Goal: Task Accomplishment & Management: Complete application form

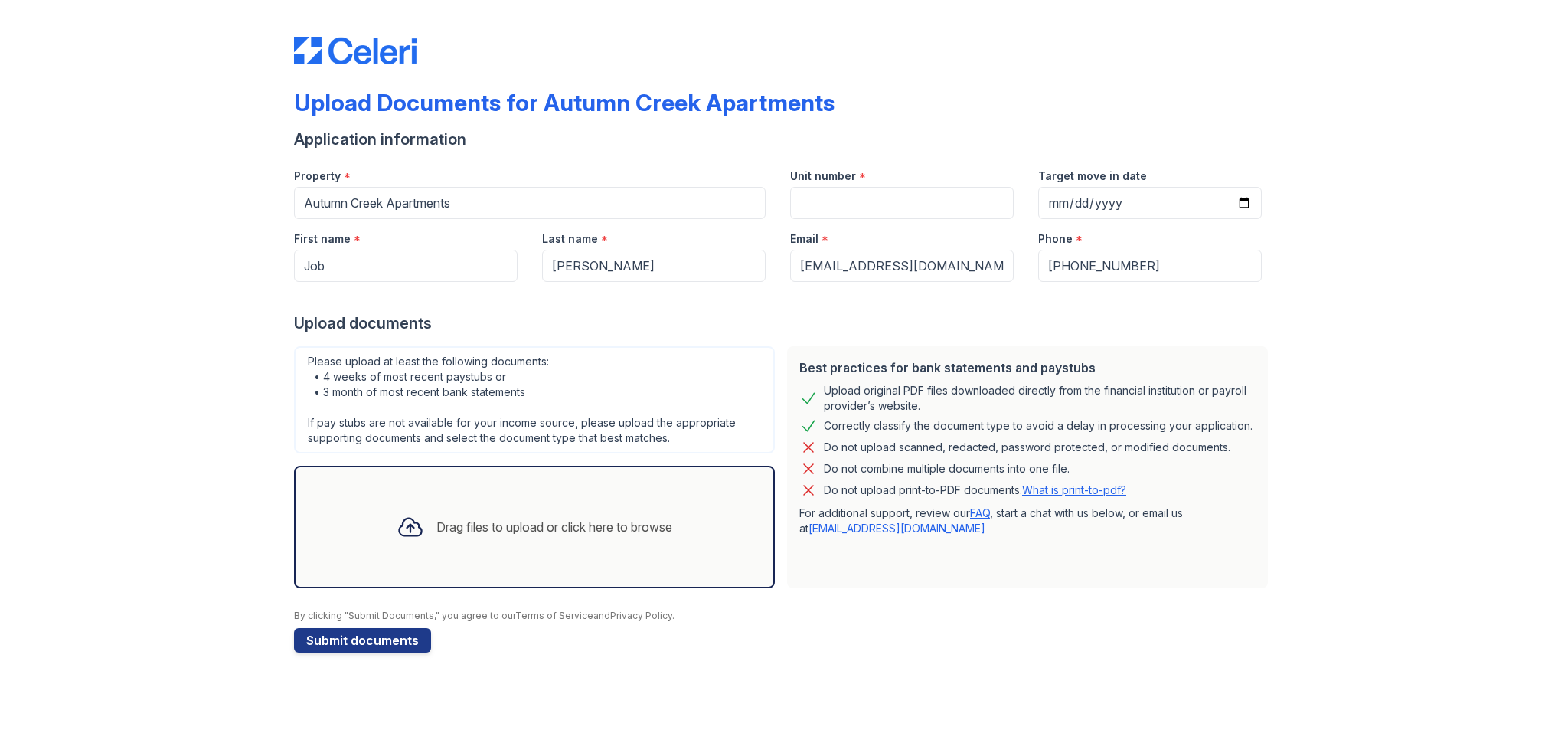
click at [1364, 381] on div "Upload Documents for Autumn Creek Apartments Application information Property *…" at bounding box center [784, 341] width 1519 height 683
click at [986, 674] on div "Upload Documents for Autumn Creek Apartments Application information Property *…" at bounding box center [784, 341] width 1519 height 683
click at [1373, 181] on div "Upload Documents for Autumn Creek Apartments Application information Property *…" at bounding box center [784, 341] width 1519 height 683
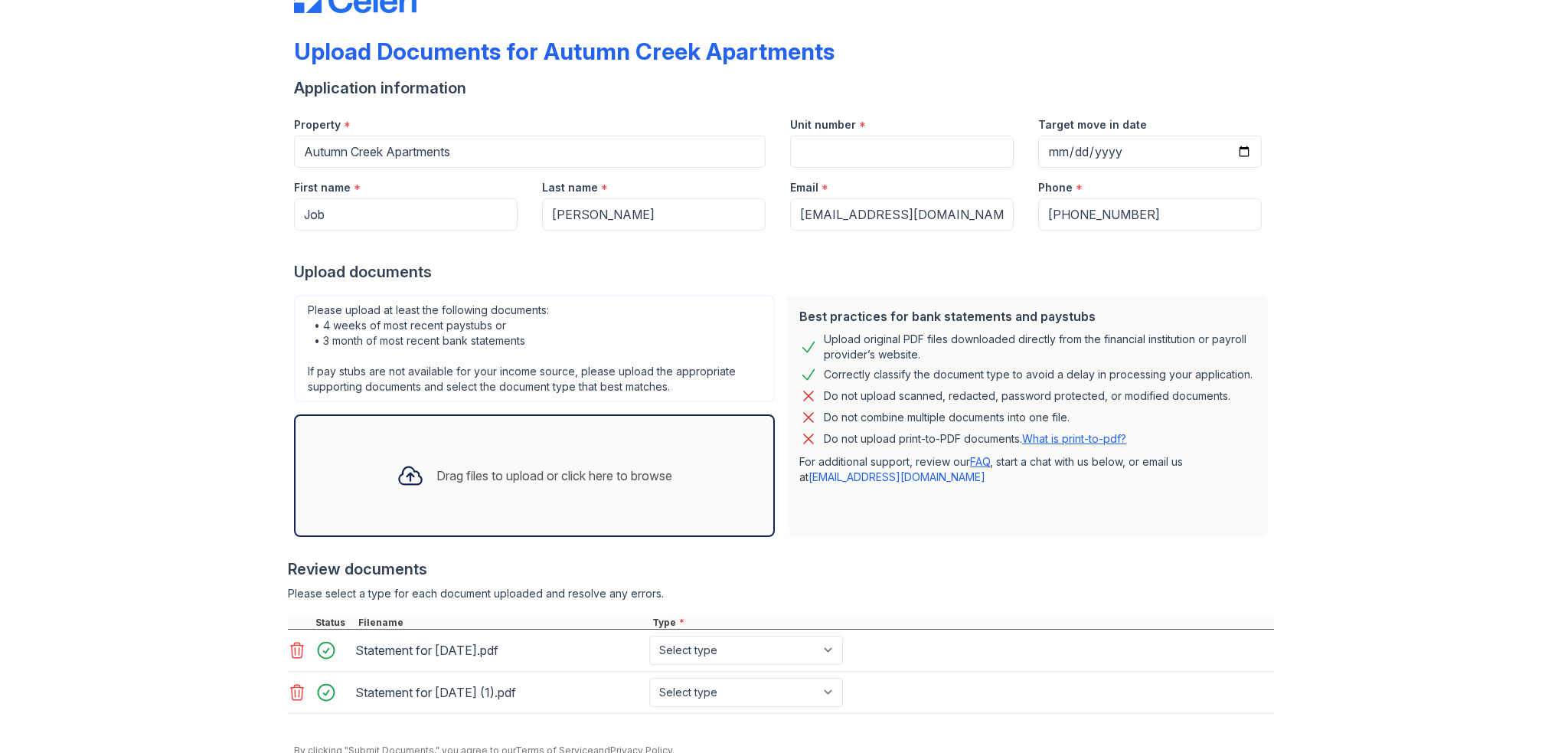
scroll to position [77, 0]
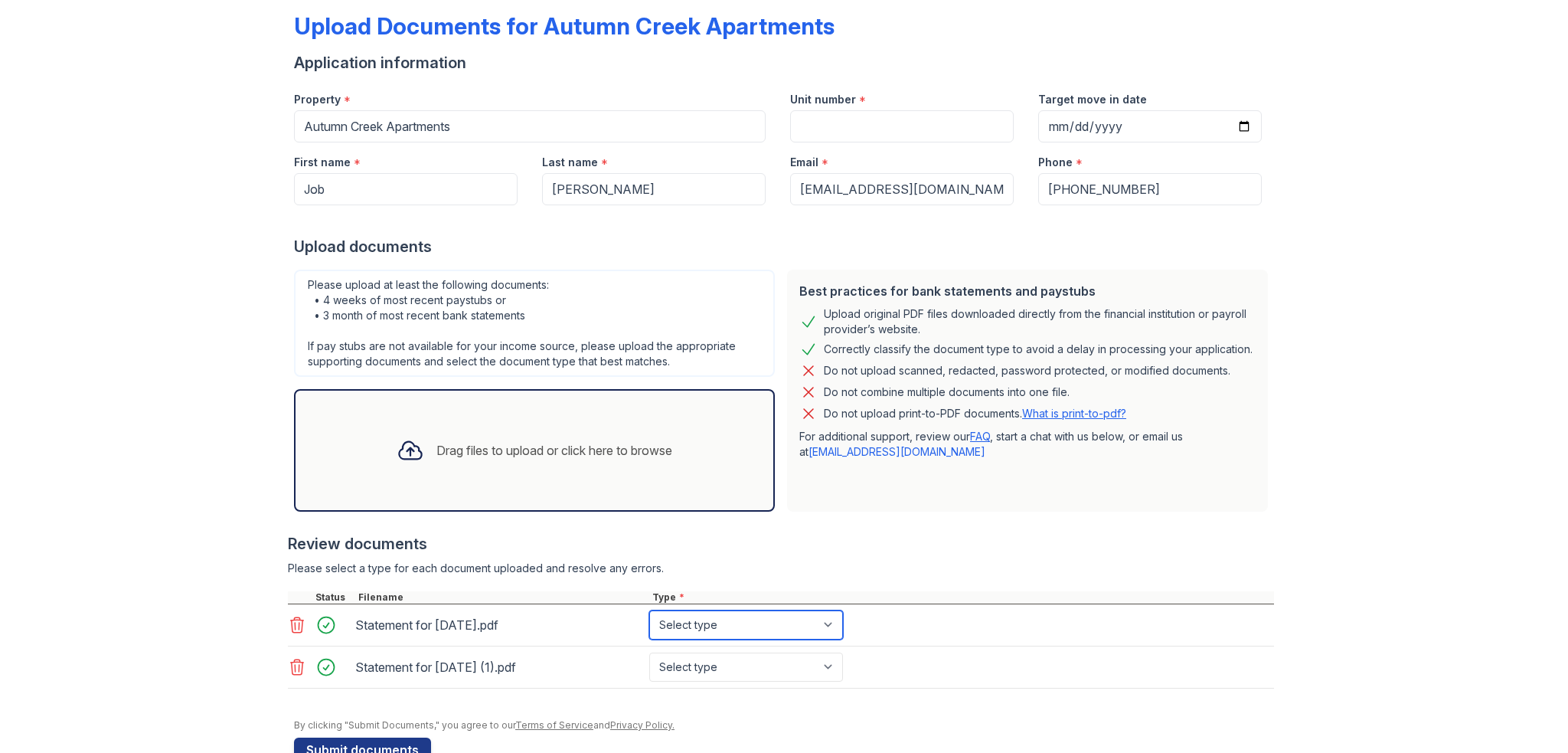
click at [815, 631] on select "Select type Paystub Bank Statement Offer Letter Tax Documents Benefit Award Let…" at bounding box center [746, 625] width 194 height 29
select select "paystub"
click at [650, 611] on select "Select type Paystub Bank Statement Offer Letter Tax Documents Benefit Award Let…" at bounding box center [746, 625] width 194 height 29
click at [772, 658] on select "Select type Paystub Bank Statement Offer Letter Tax Documents Benefit Award Let…" at bounding box center [746, 667] width 194 height 29
select select "paystub"
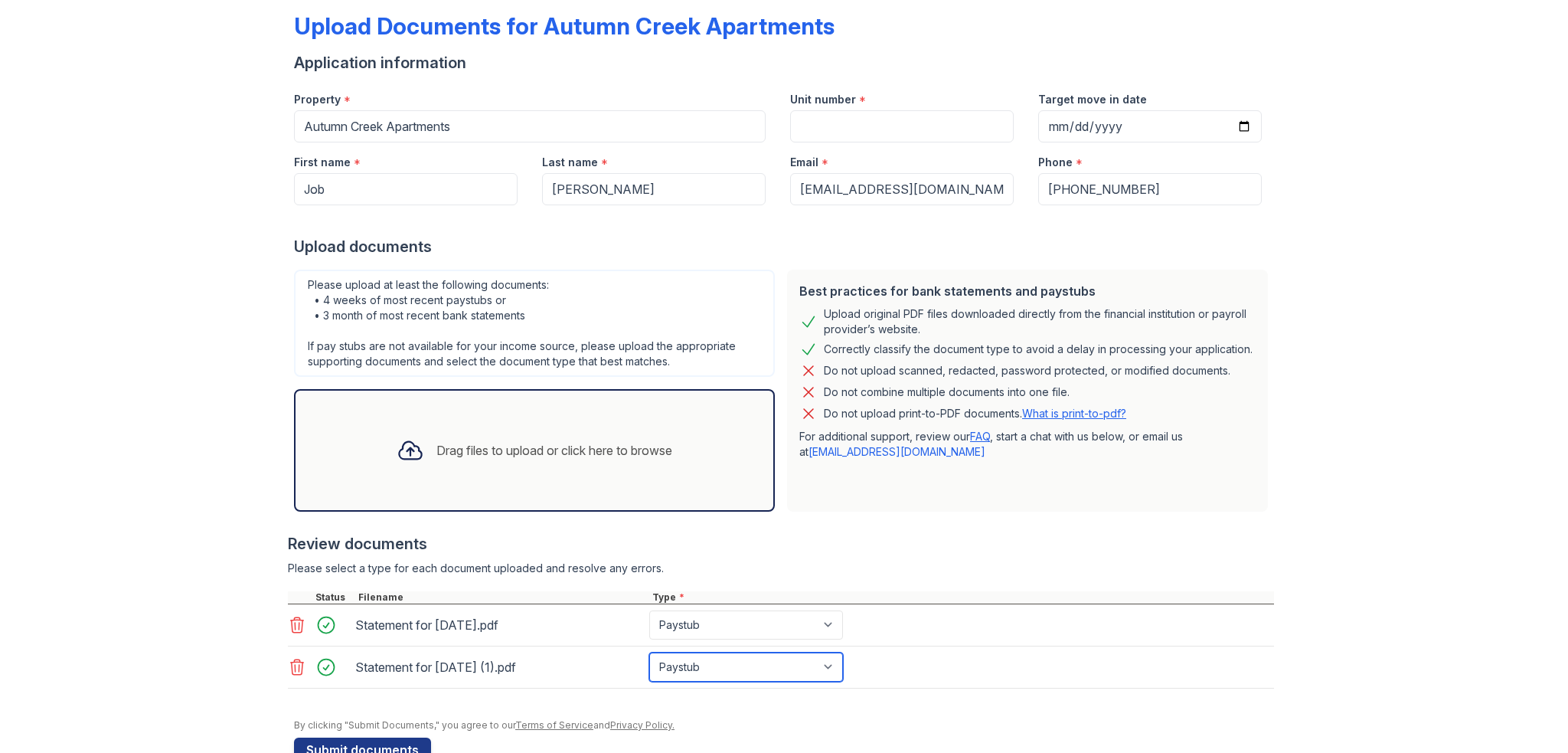
click at [650, 653] on select "Select type Paystub Bank Statement Offer Letter Tax Documents Benefit Award Let…" at bounding box center [746, 667] width 194 height 29
click at [974, 624] on div "Statement for Aug 29, 2025.pdf Select type Paystub Bank Statement Offer Letter …" at bounding box center [781, 625] width 986 height 43
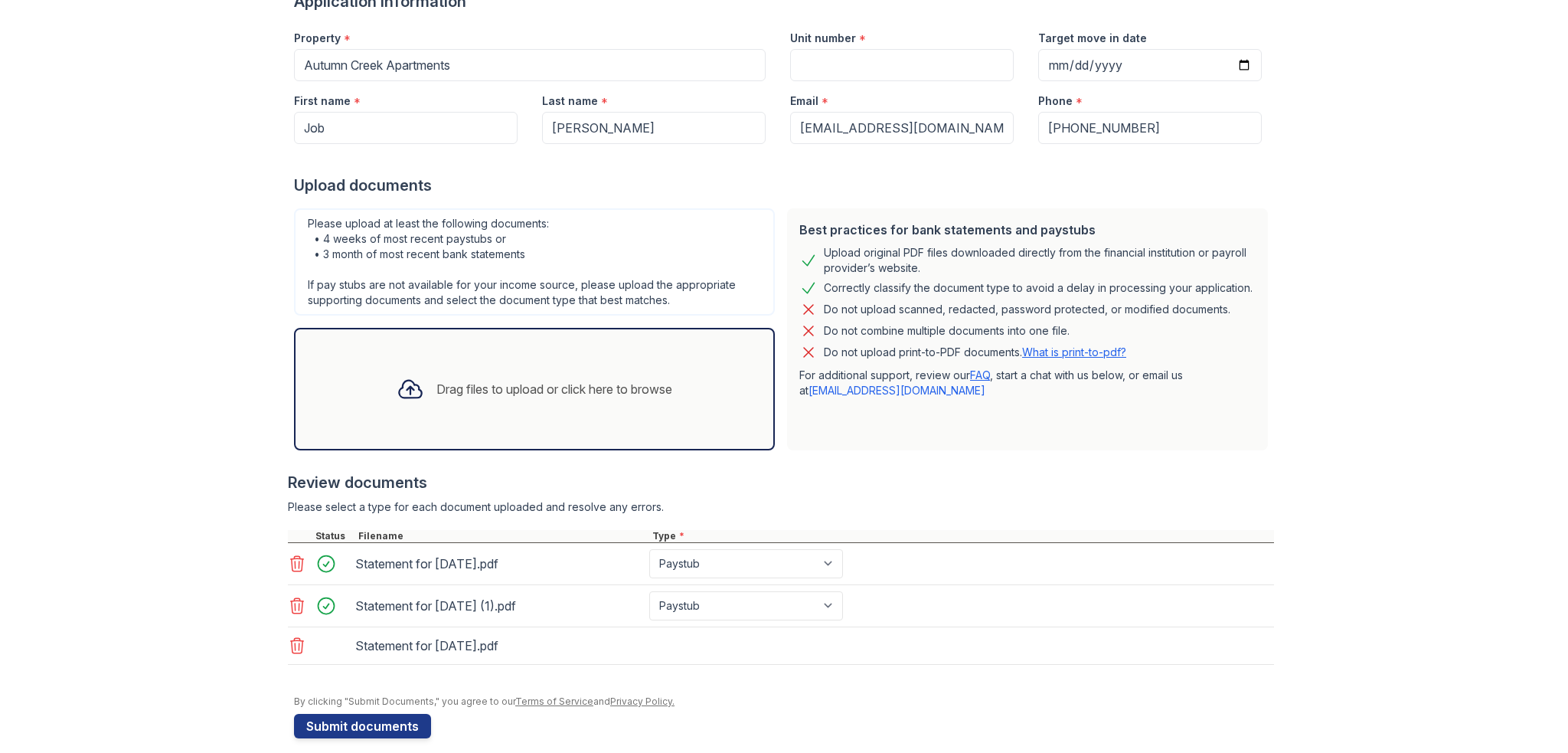
scroll to position [151, 0]
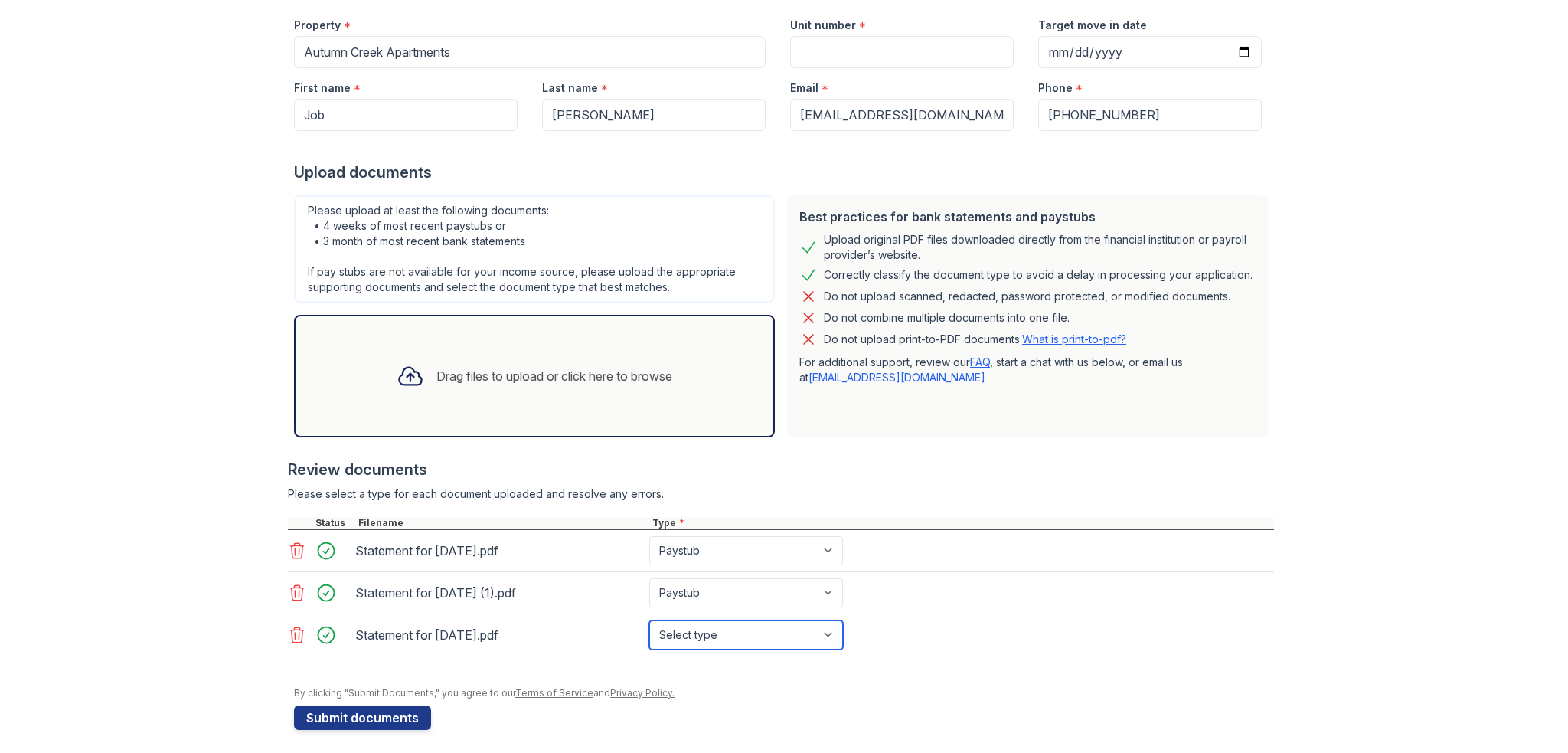
click at [774, 641] on select "Select type Paystub Bank Statement Offer Letter Tax Documents Benefit Award Let…" at bounding box center [746, 635] width 194 height 29
select select "paystub"
click at [650, 621] on select "Select type Paystub Bank Statement Offer Letter Tax Documents Benefit Award Let…" at bounding box center [746, 635] width 194 height 29
click at [386, 721] on button "Submit documents" at bounding box center [362, 717] width 137 height 24
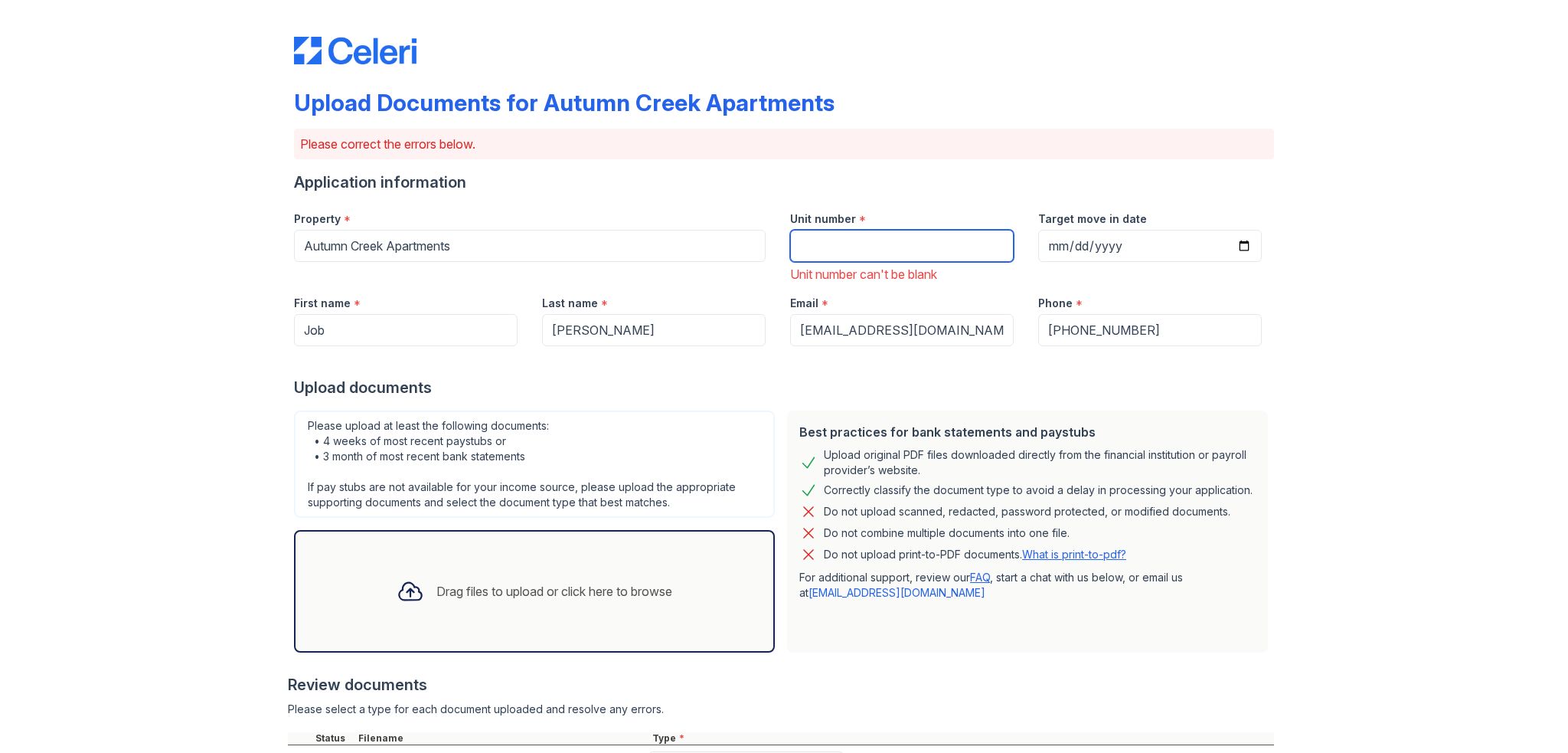
click at [897, 247] on input "Unit number" at bounding box center [901, 246] width 223 height 33
type input "2122"
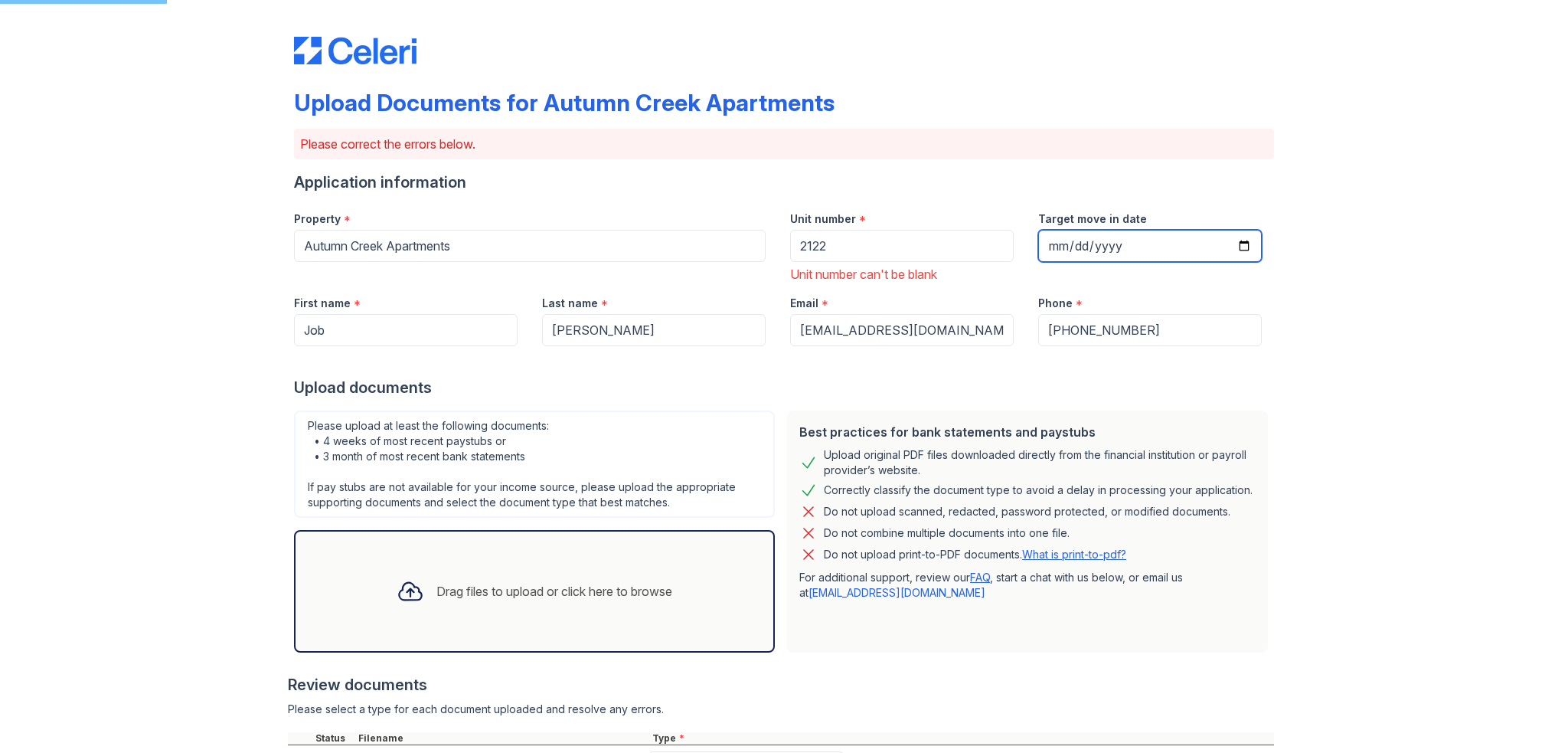
click at [1096, 235] on input "Target move in date" at bounding box center [1150, 246] width 223 height 33
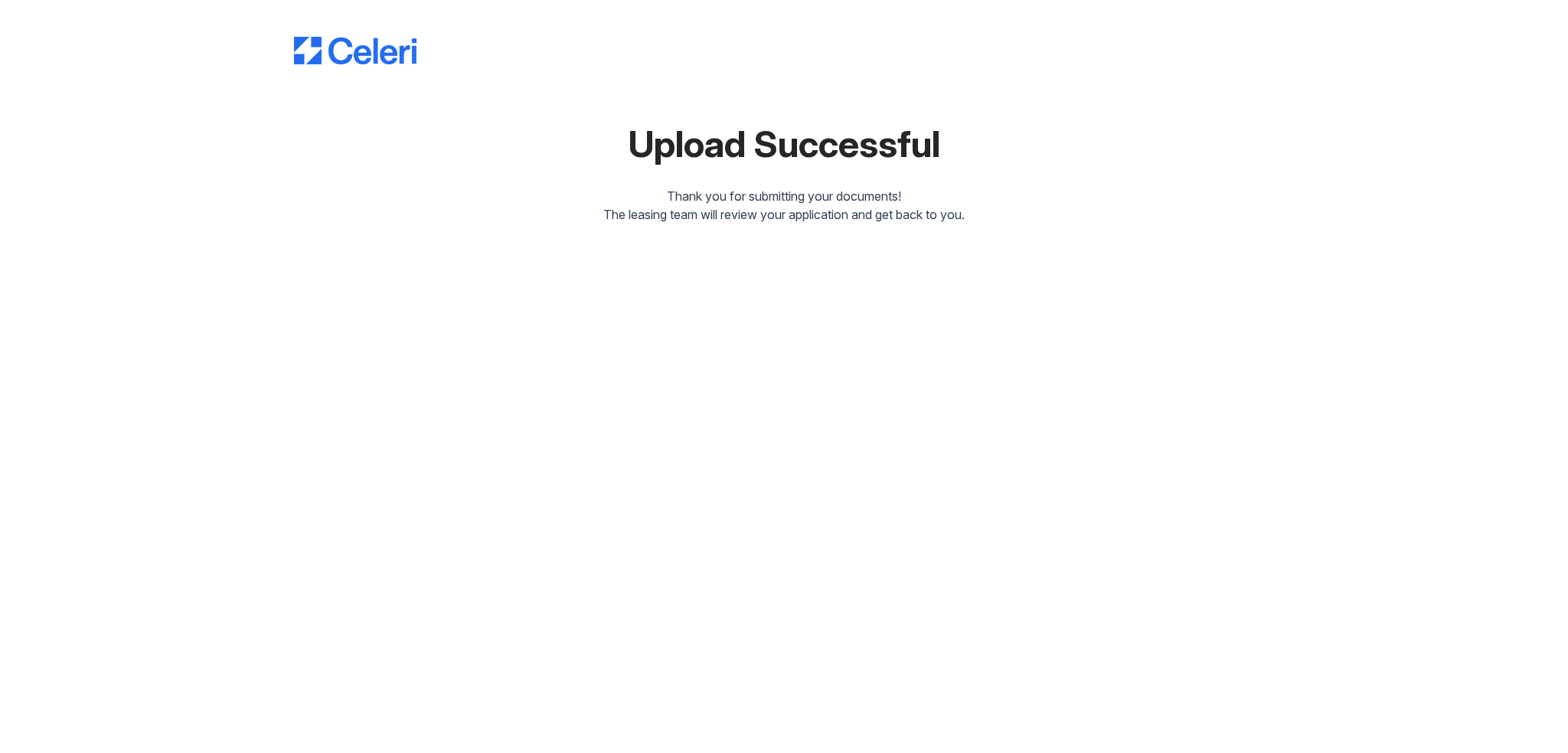
click at [1112, 237] on div "Upload Successful Thank you for submitting your documents! The leasing team wil…" at bounding box center [784, 124] width 1519 height 248
click at [1318, 208] on div "Upload Successful Thank you for submitting your documents! The leasing team wil…" at bounding box center [784, 124] width 1519 height 248
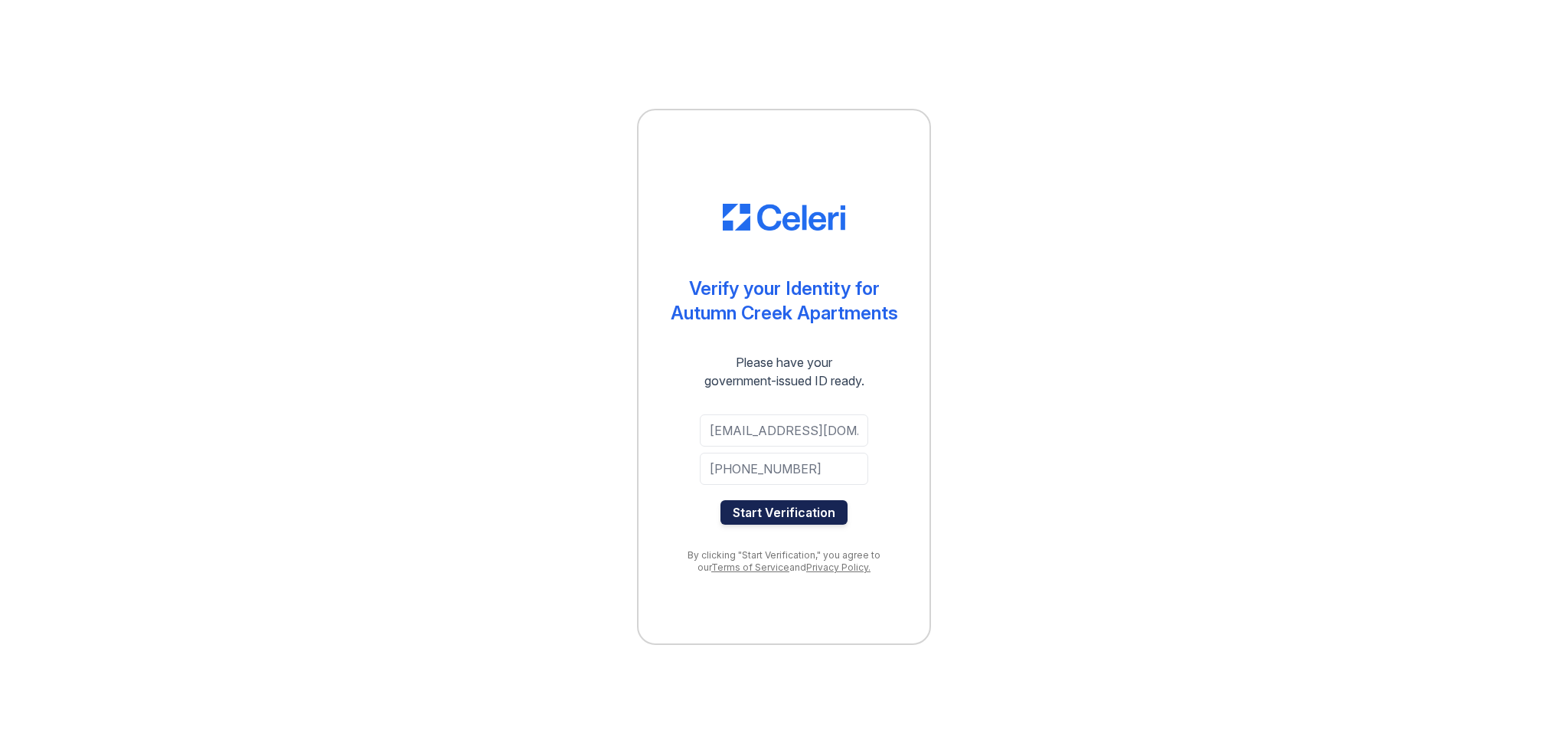
click at [817, 518] on button "Start Verification" at bounding box center [784, 512] width 127 height 24
click at [803, 523] on button "Start Verification" at bounding box center [784, 512] width 127 height 24
